Goal: Check status

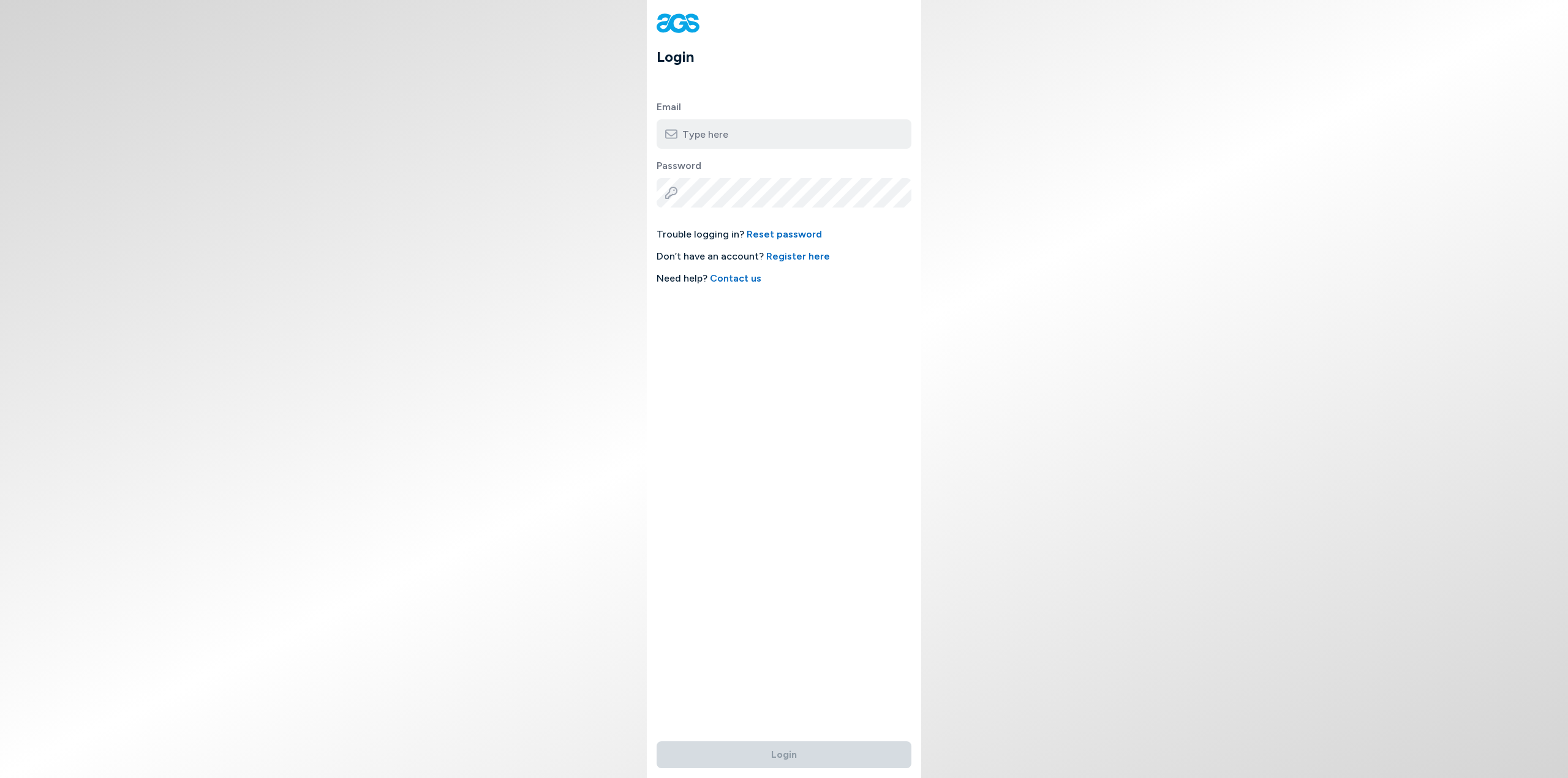
type input "[EMAIL_ADDRESS][DOMAIN_NAME]"
click at [776, 753] on button "Login" at bounding box center [784, 754] width 254 height 26
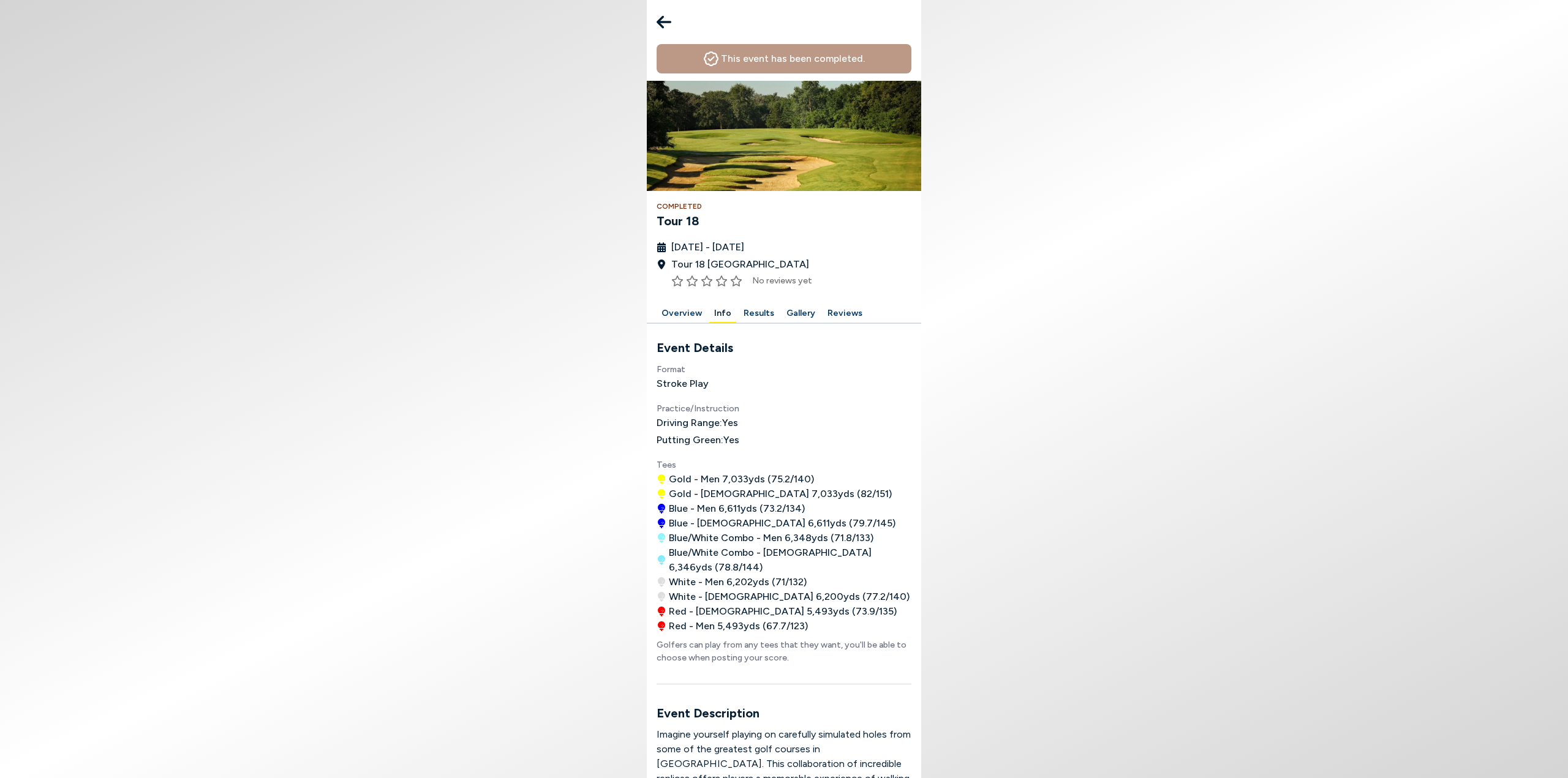
click at [667, 16] on icon at bounding box center [663, 22] width 15 height 25
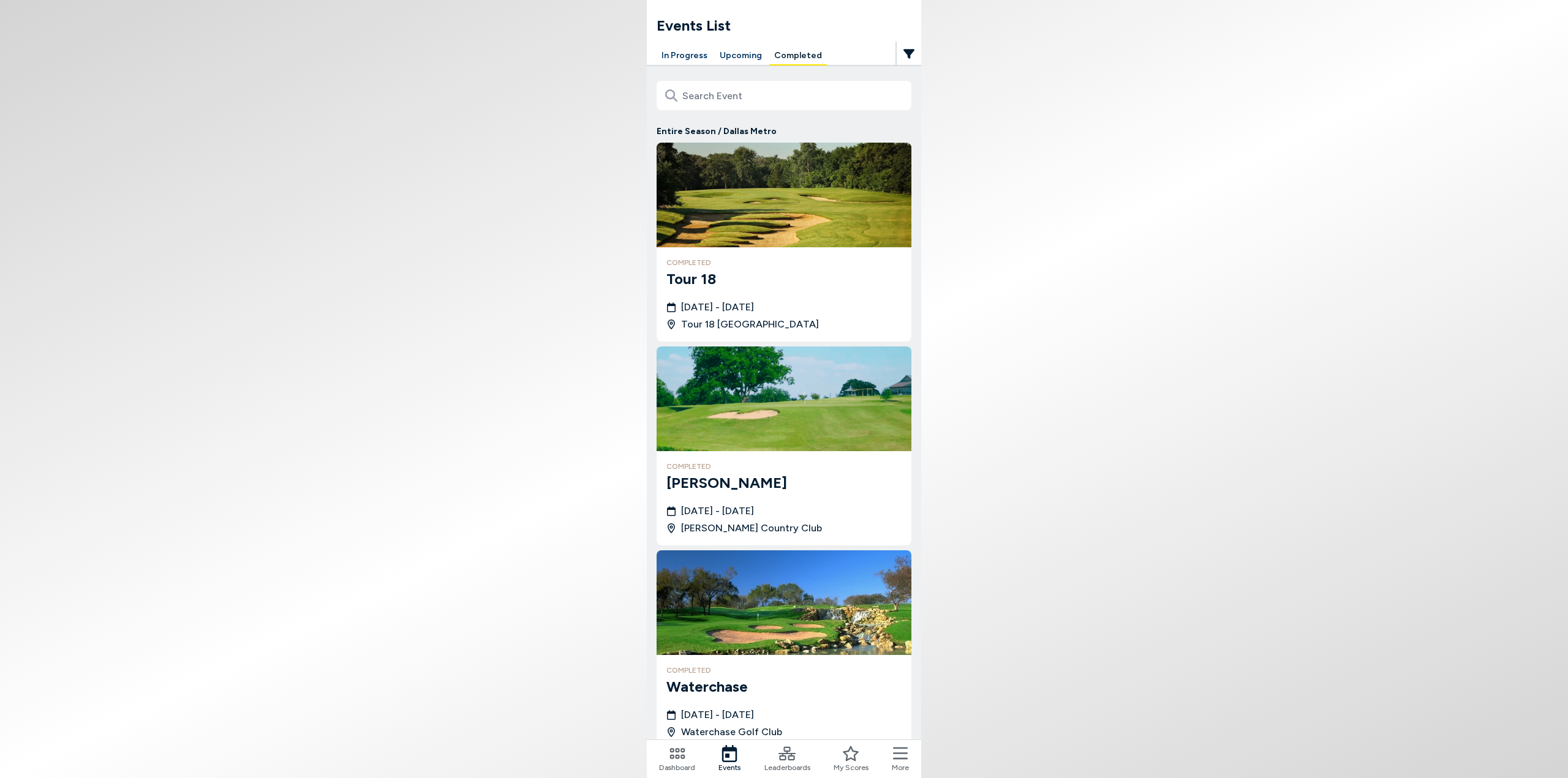
click at [723, 285] on h3 "Tour 18" at bounding box center [784, 279] width 235 height 22
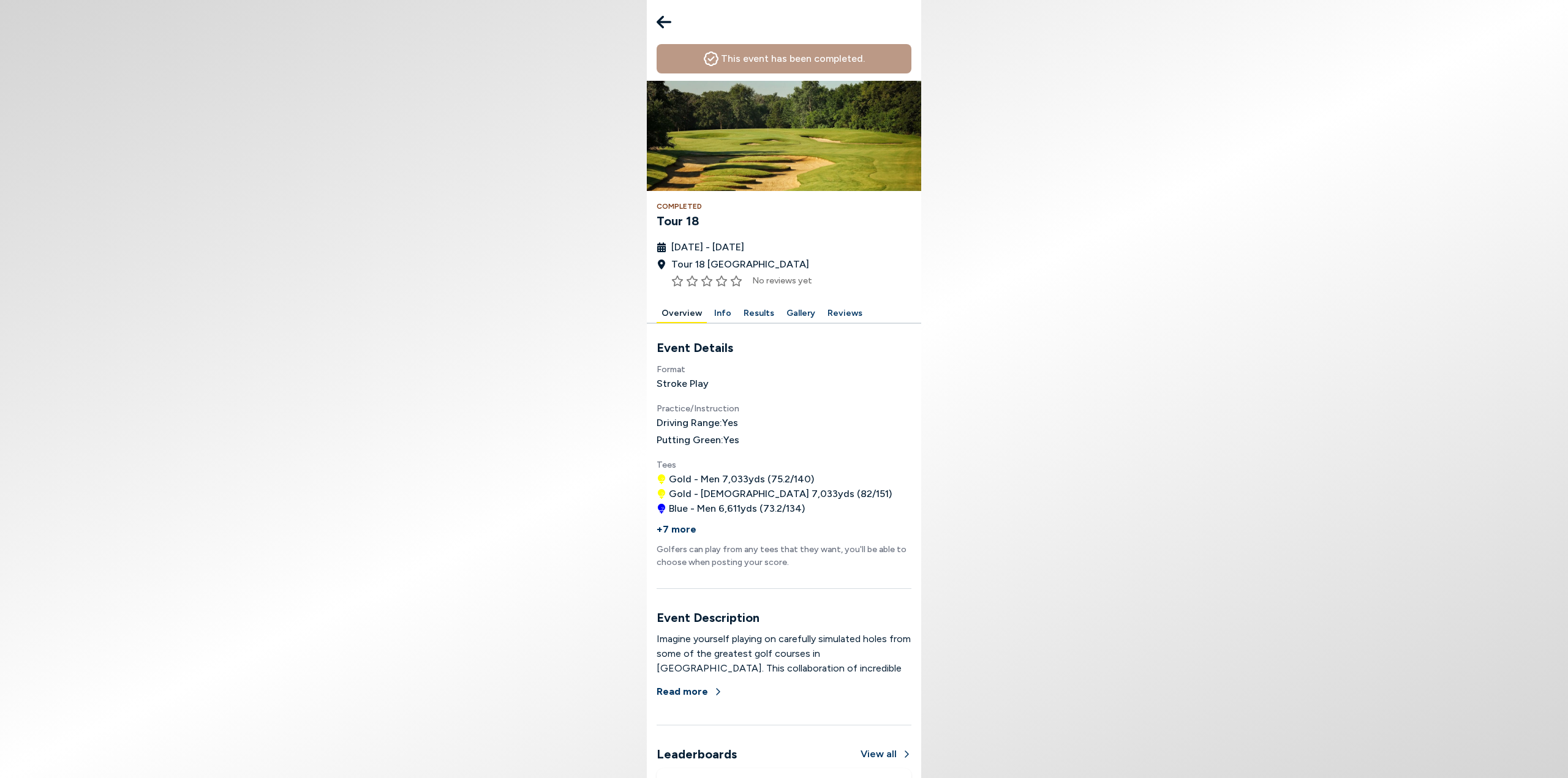
click at [741, 310] on button "Results" at bounding box center [759, 313] width 41 height 19
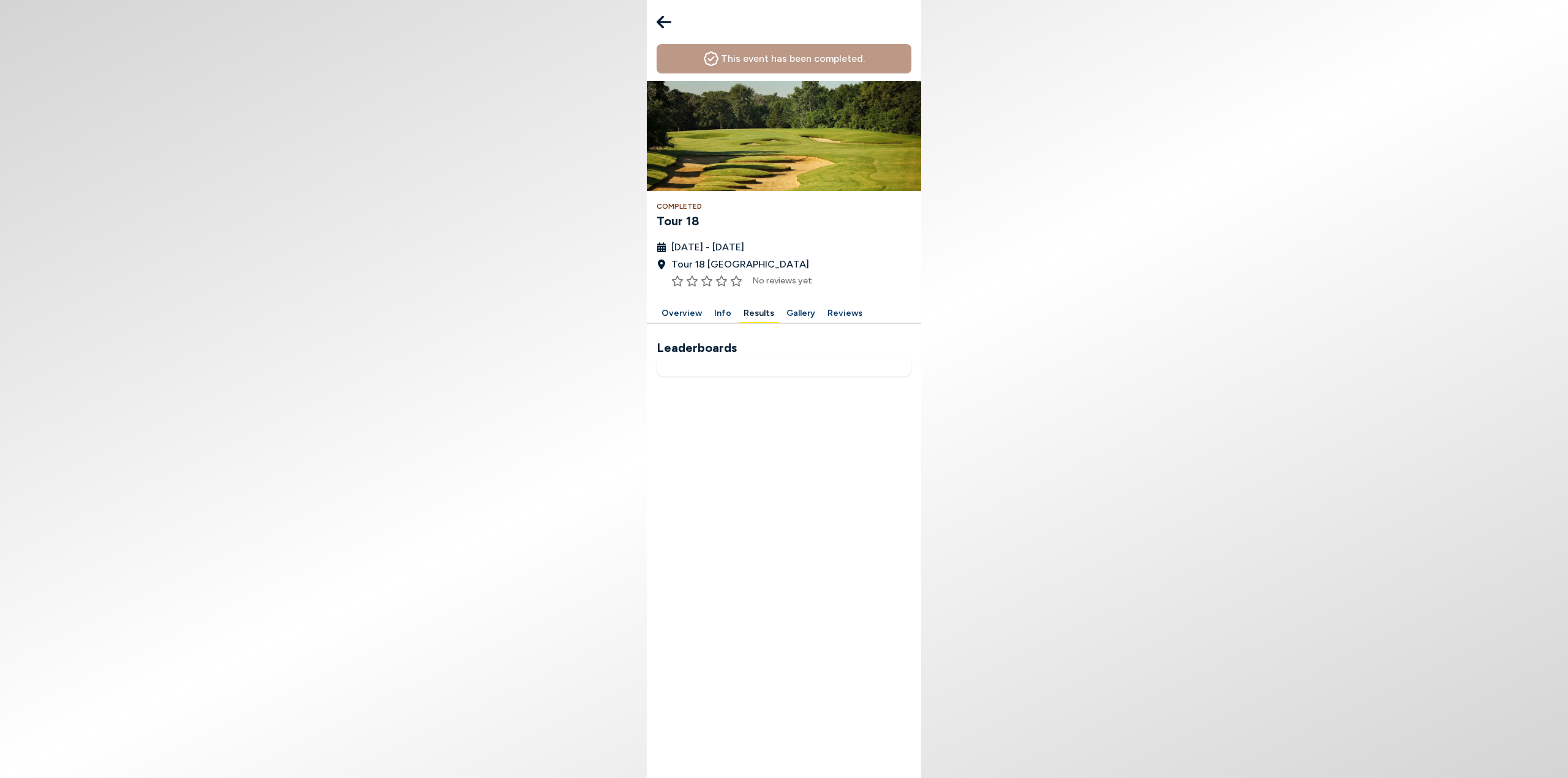
click at [662, 19] on icon at bounding box center [663, 22] width 15 height 13
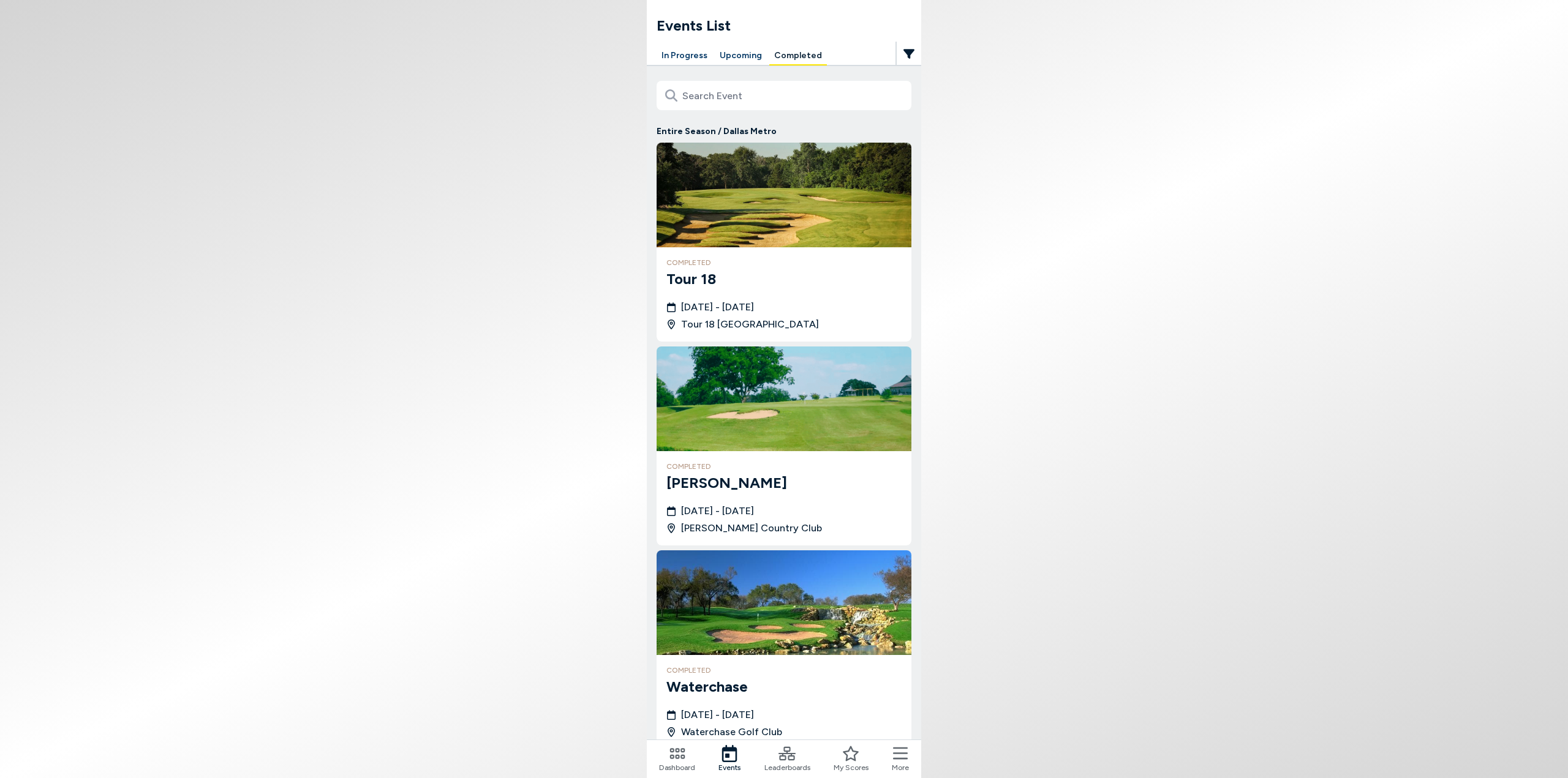
click at [682, 53] on button "In Progress" at bounding box center [684, 56] width 56 height 19
